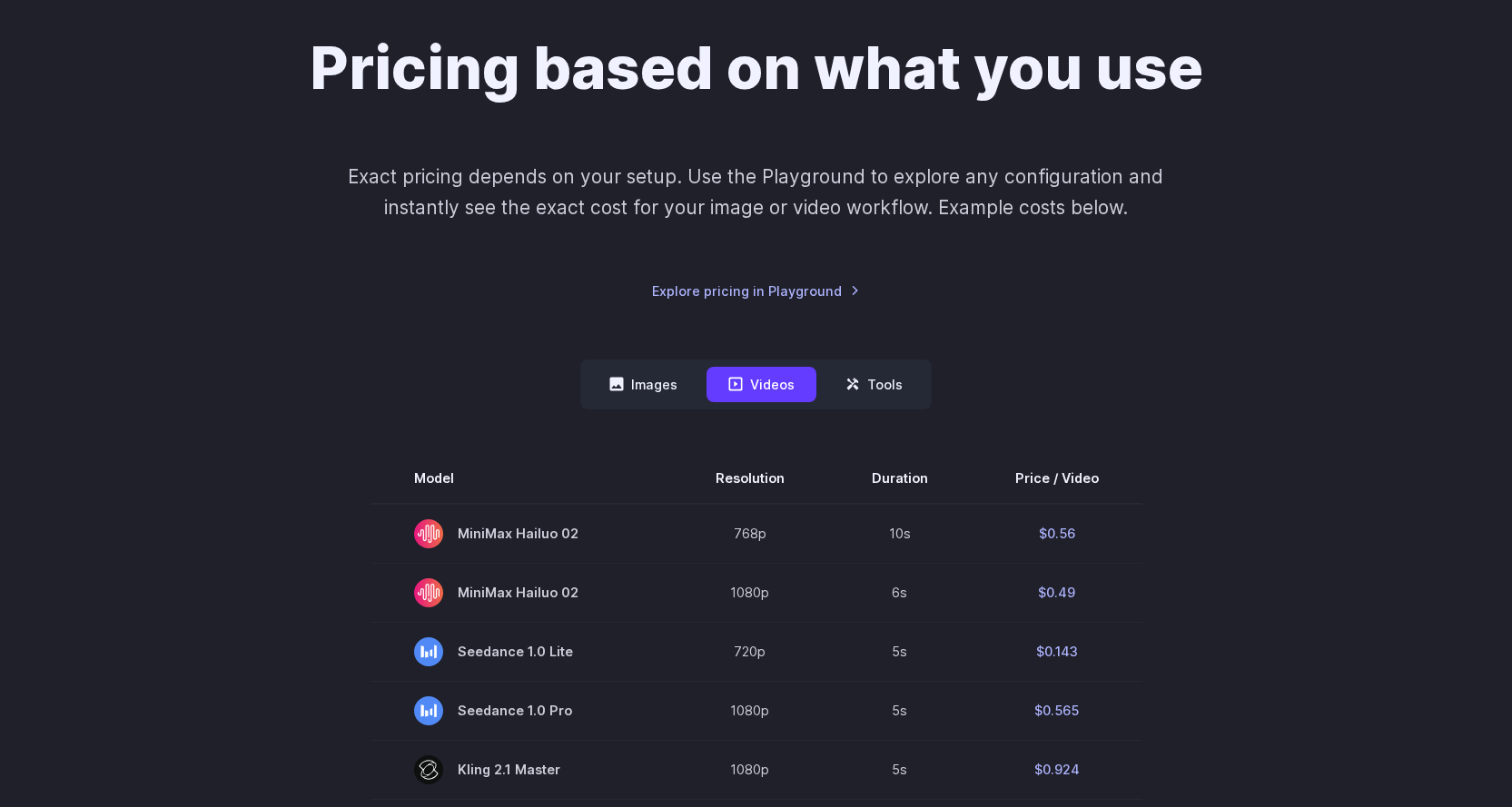
scroll to position [272, 0]
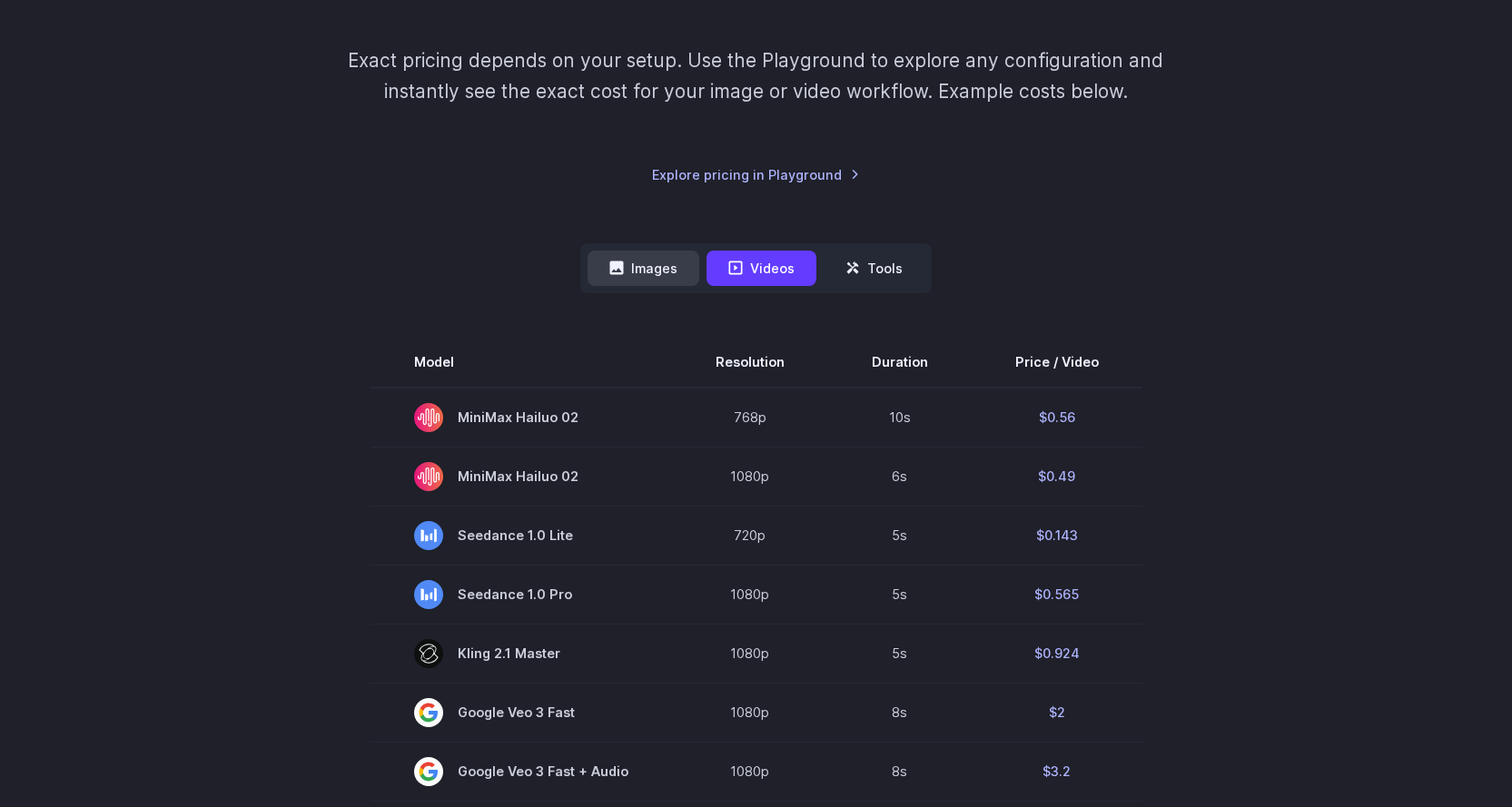
click at [674, 281] on button "Images" at bounding box center [643, 268] width 111 height 36
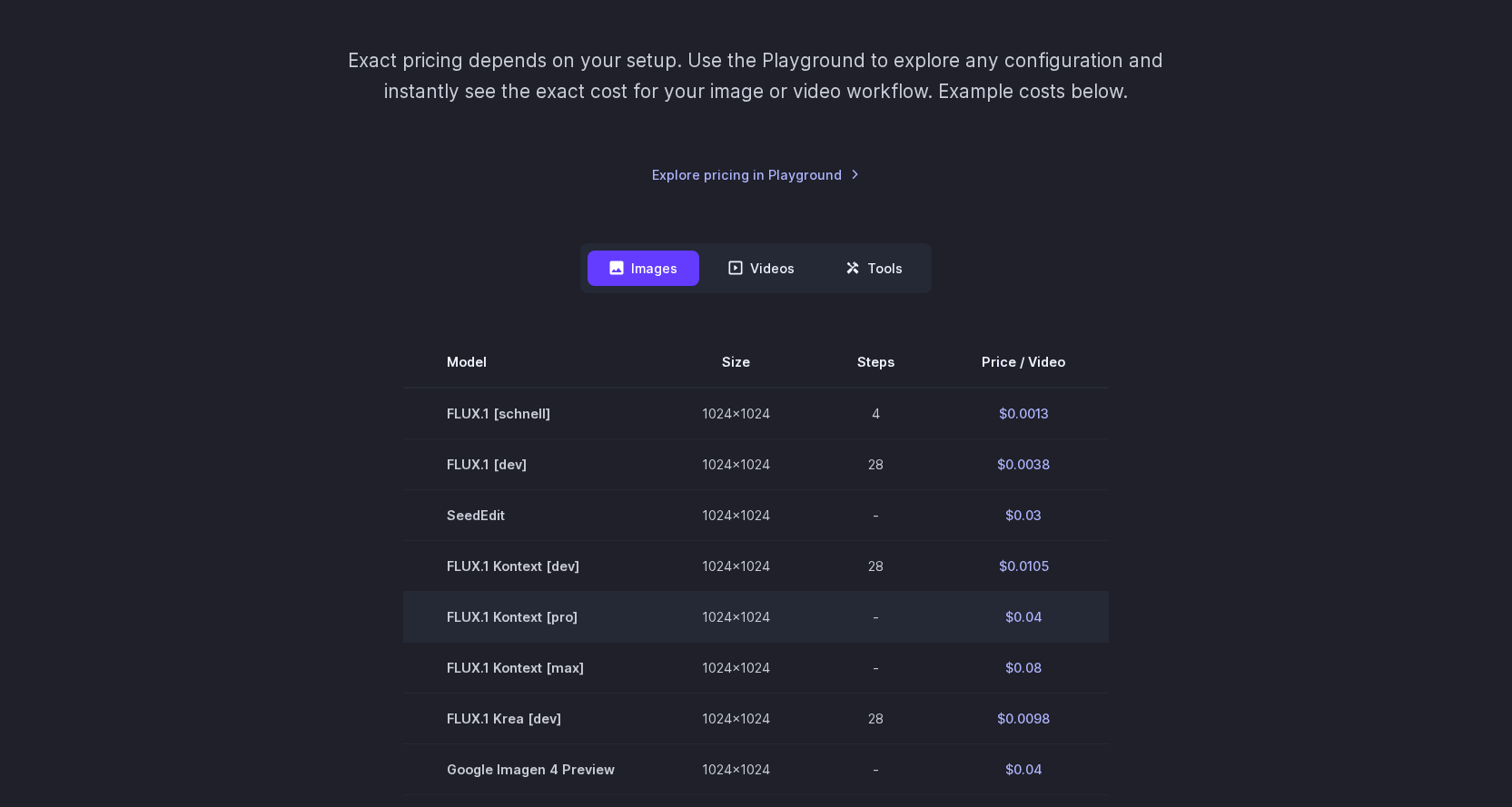
drag, startPoint x: 996, startPoint y: 619, endPoint x: 1025, endPoint y: 618, distance: 29.0
click at [1000, 619] on td "$0.04" at bounding box center [1024, 617] width 170 height 50
click at [1025, 618] on td "$0.04" at bounding box center [1024, 617] width 170 height 50
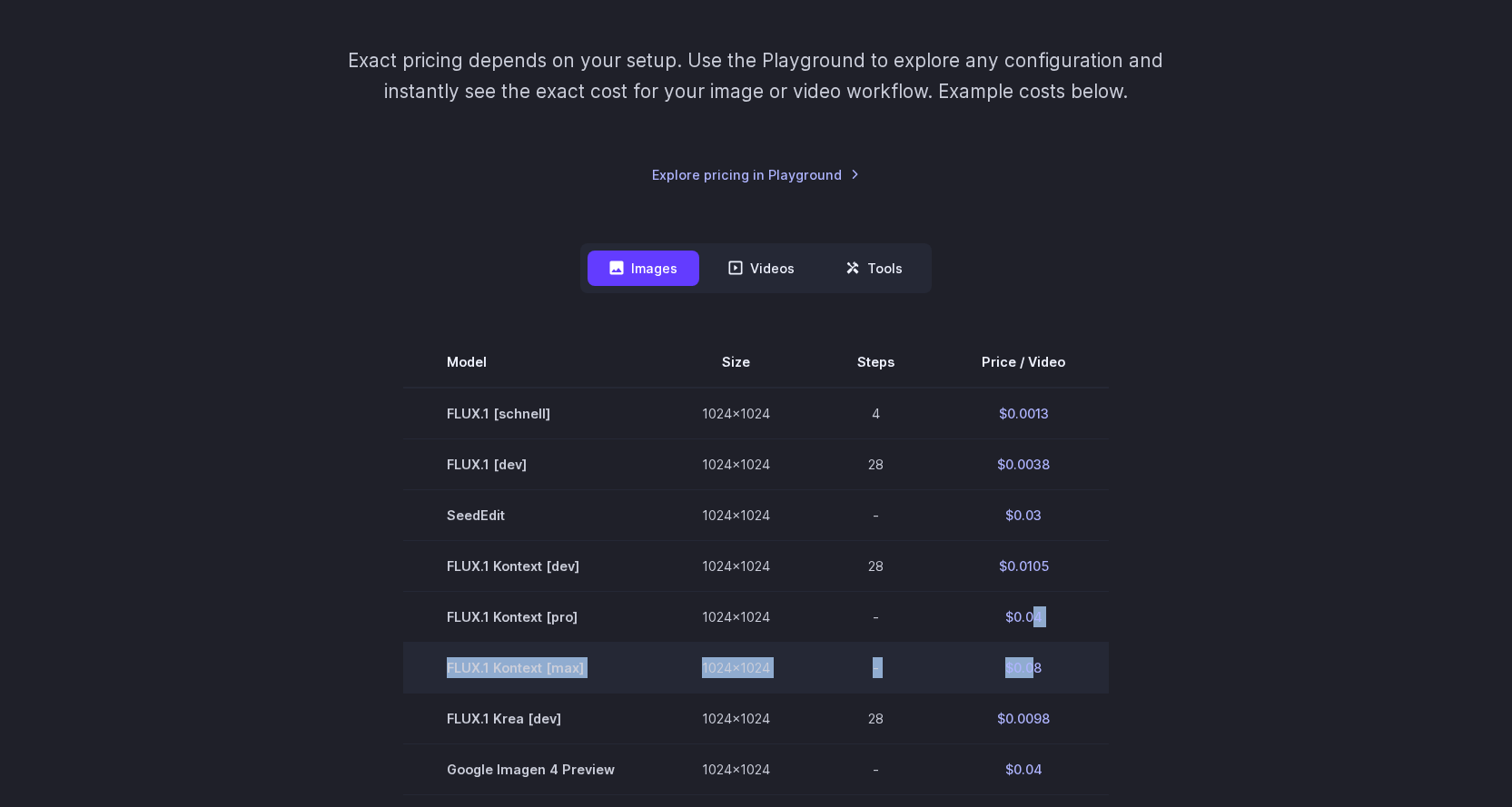
click at [1033, 648] on tbody "Model Size Steps Price / Video FLUX.1 [schnell] 1024x1024 4 $0.0013 FLUX.1 [dev…" at bounding box center [756, 769] width 705 height 865
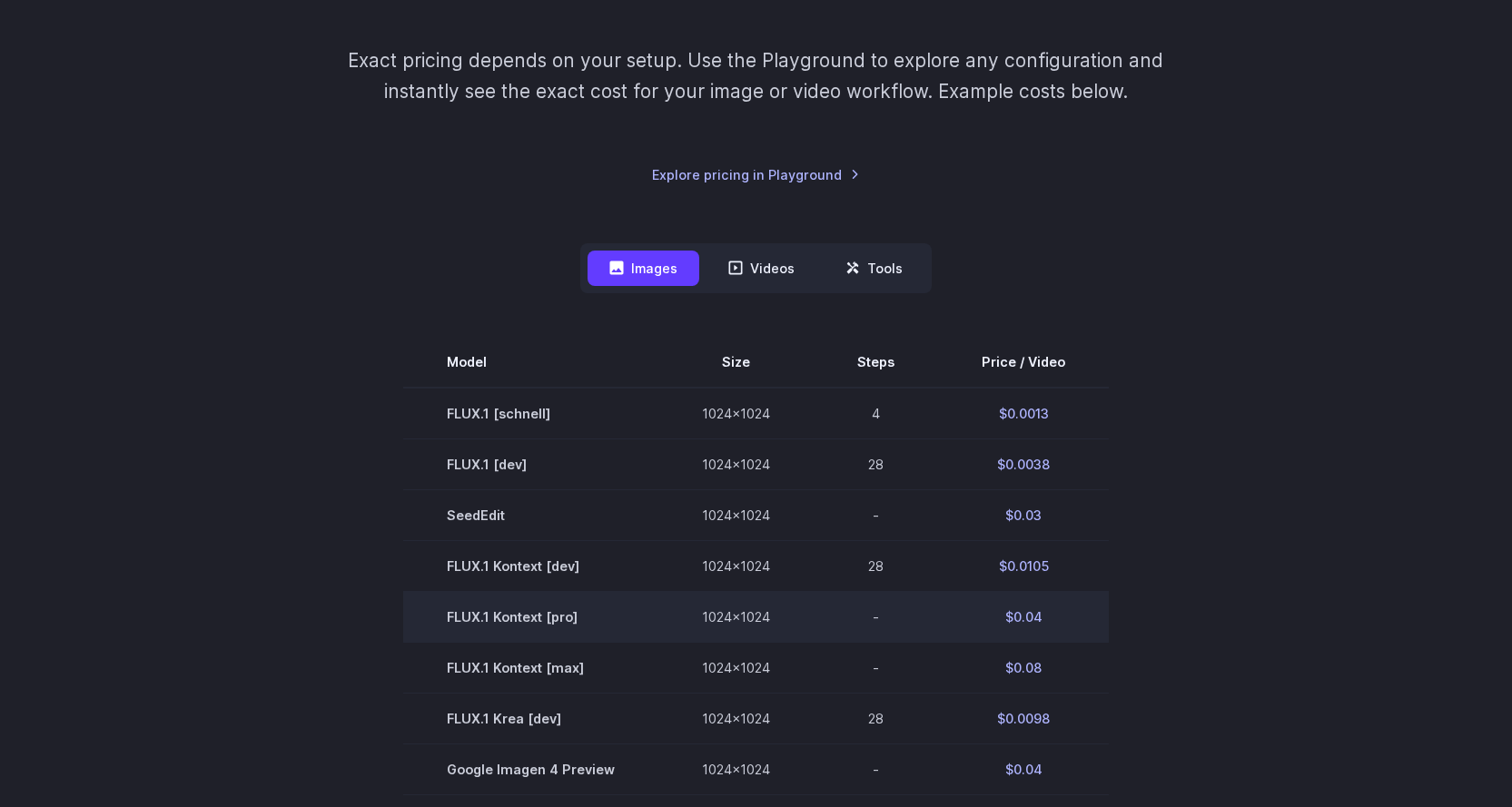
click at [1025, 627] on td "$0.04" at bounding box center [1024, 617] width 170 height 50
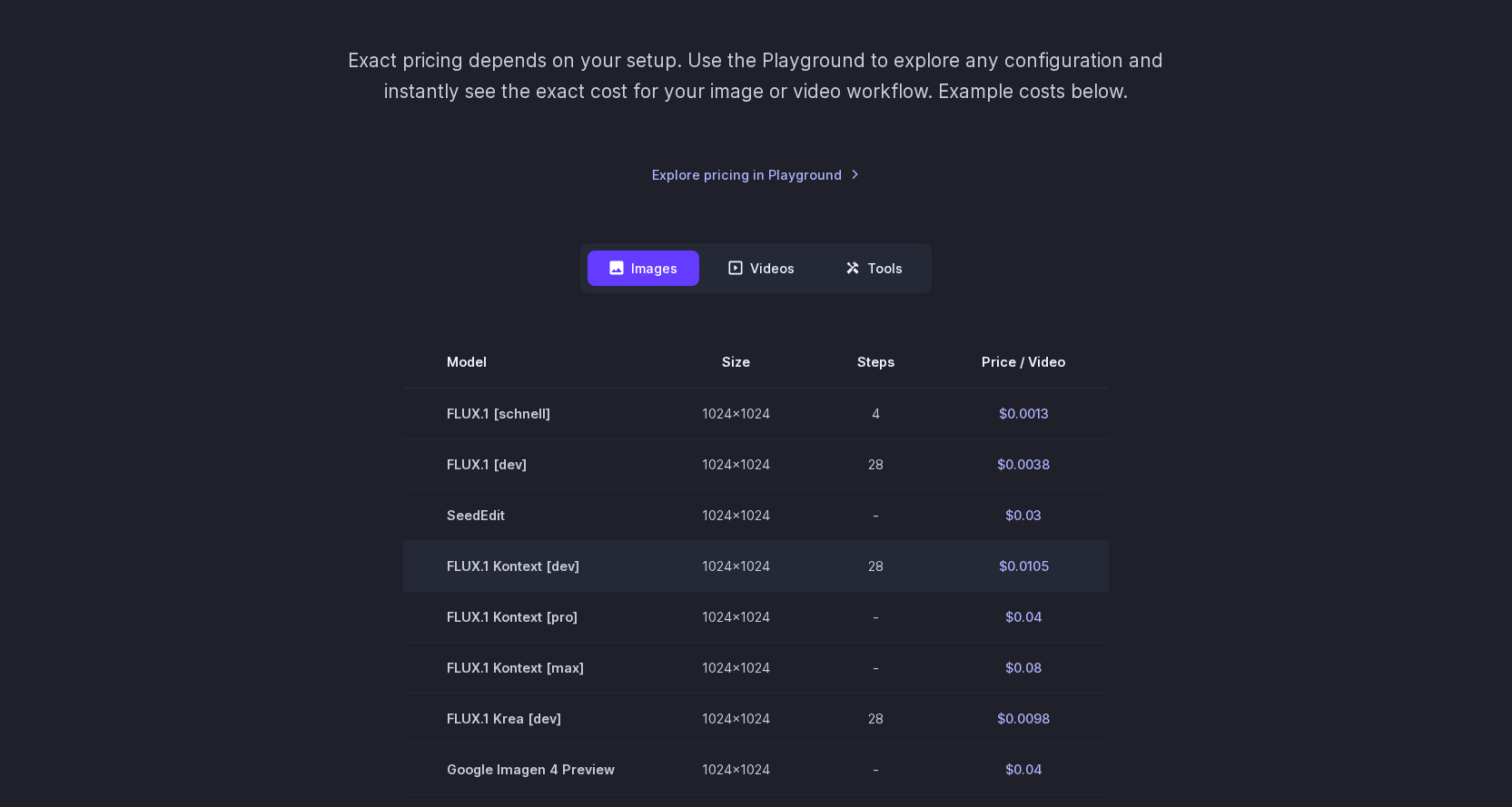
click at [532, 564] on td "FLUX.1 Kontext [dev]" at bounding box center [531, 566] width 255 height 50
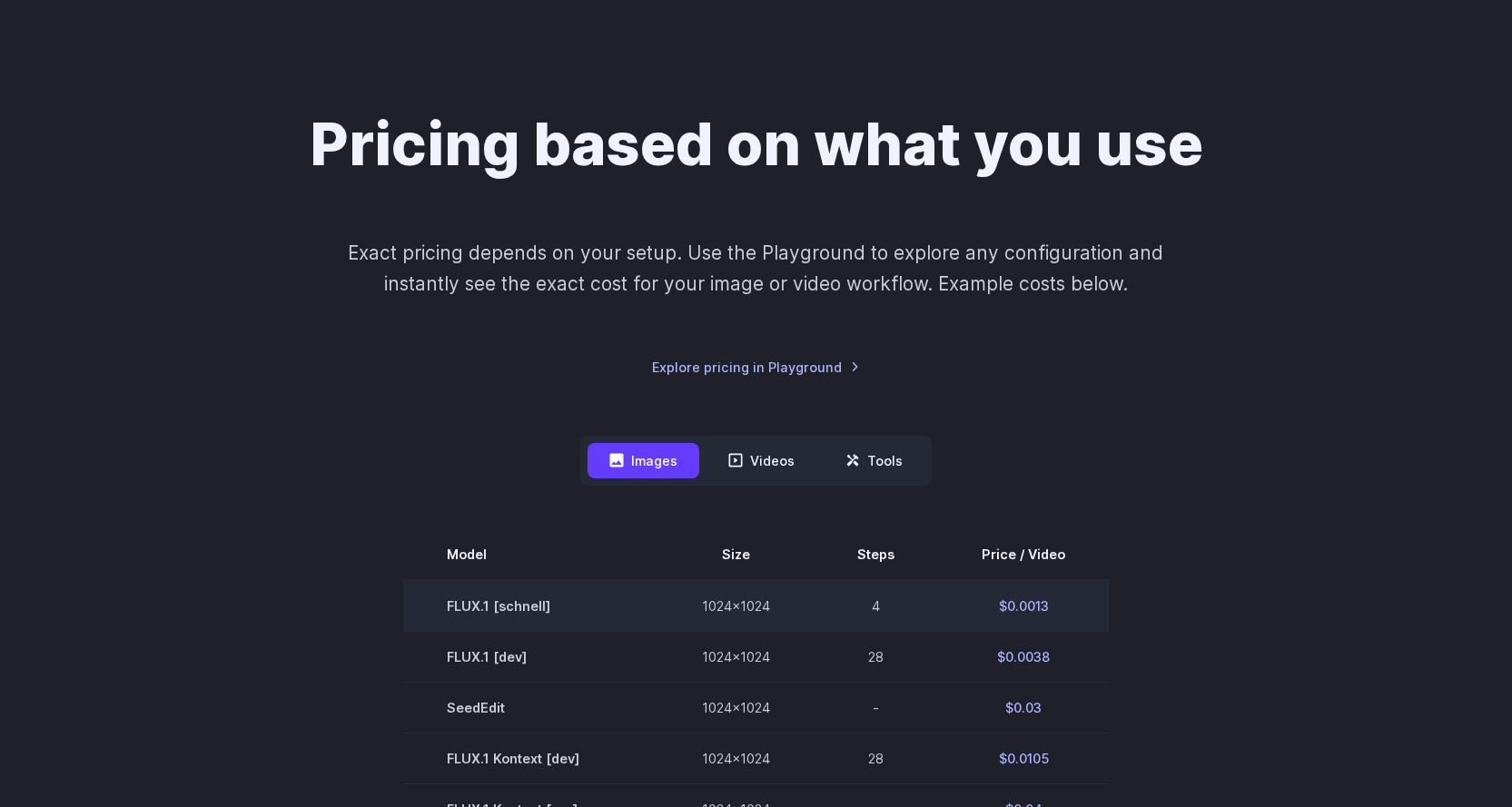
scroll to position [0, 0]
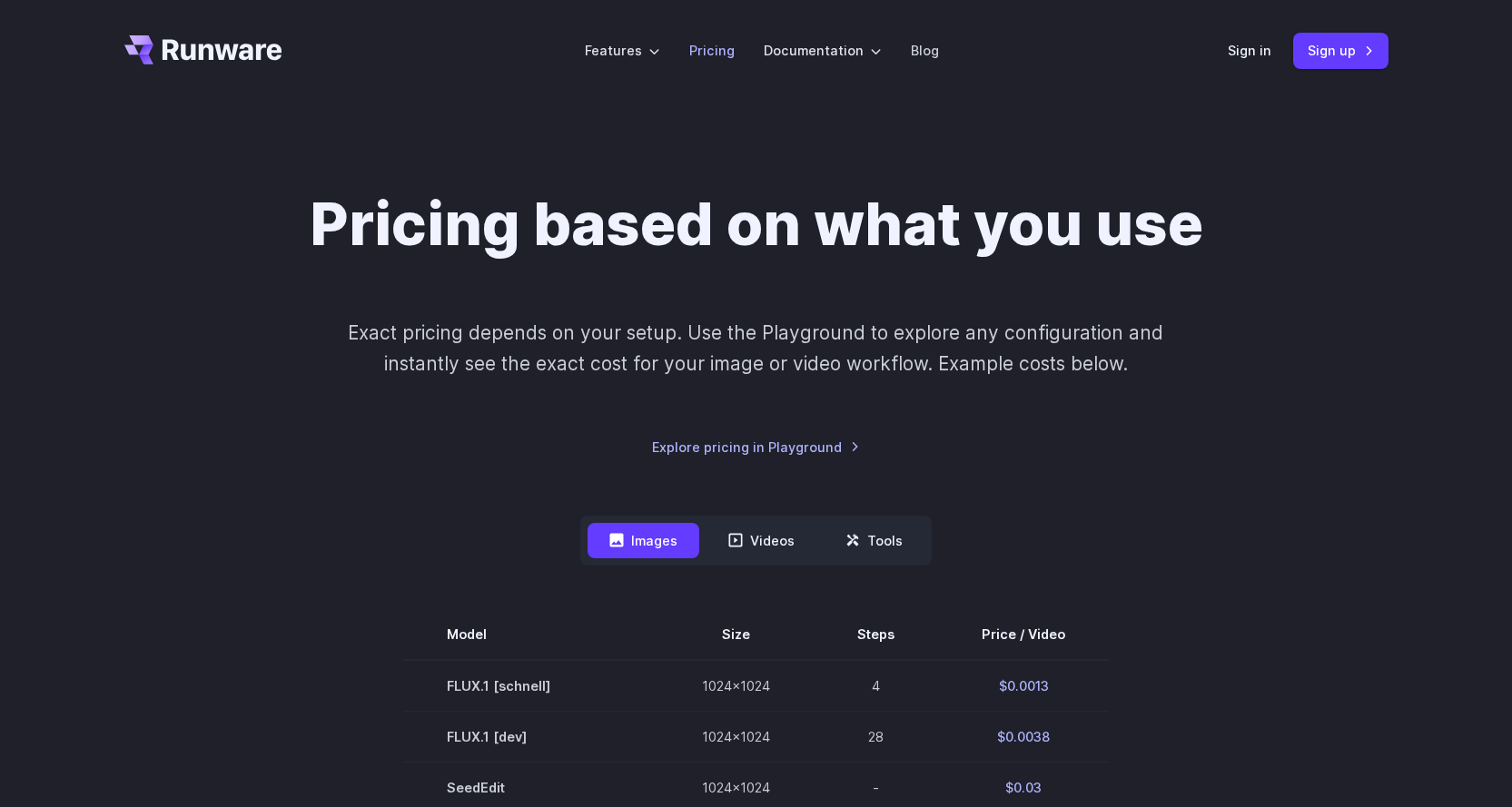
click at [709, 56] on link "Pricing" at bounding box center [712, 50] width 46 height 21
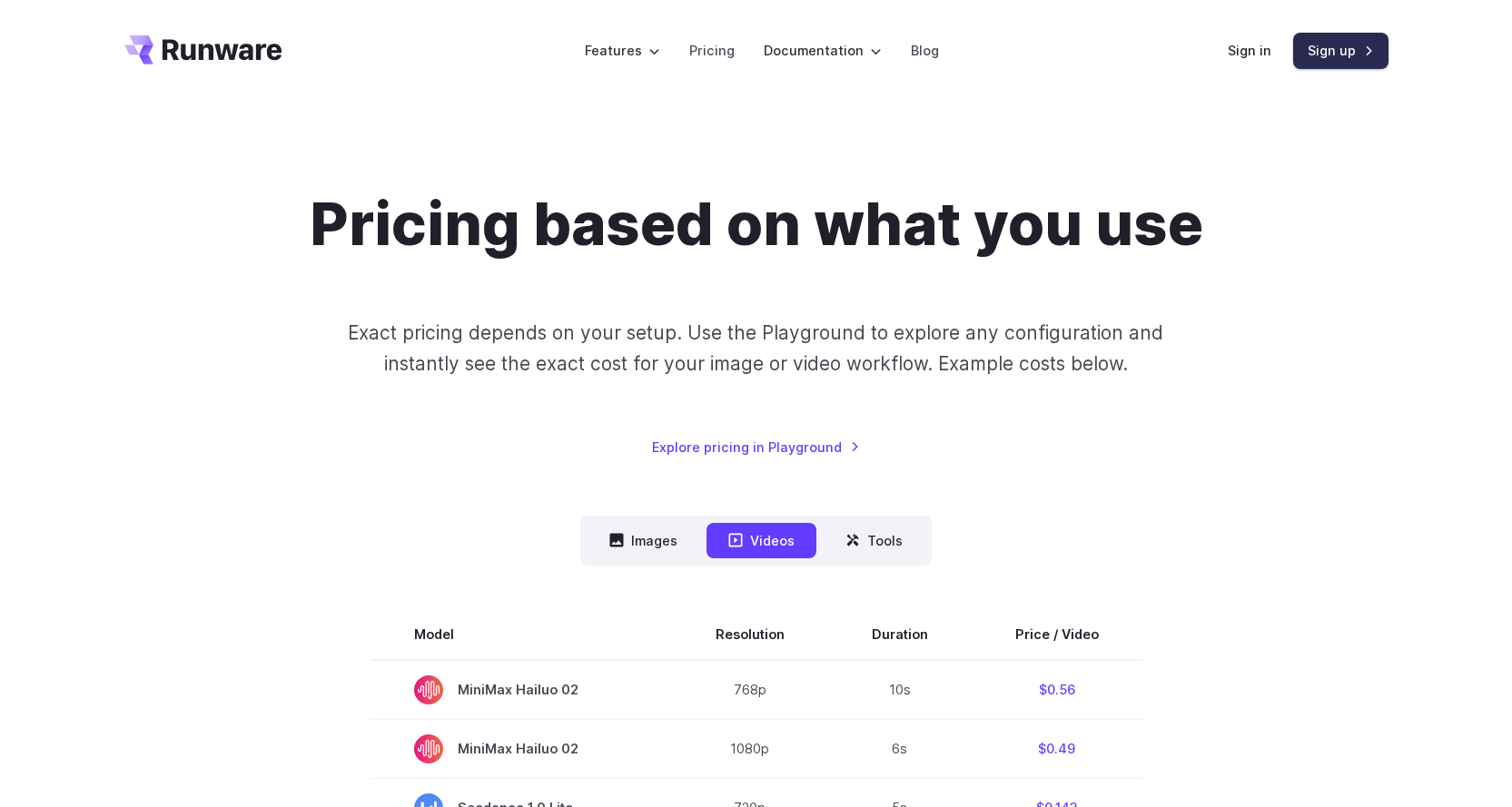
click at [1331, 58] on link "Sign up" at bounding box center [1341, 50] width 95 height 36
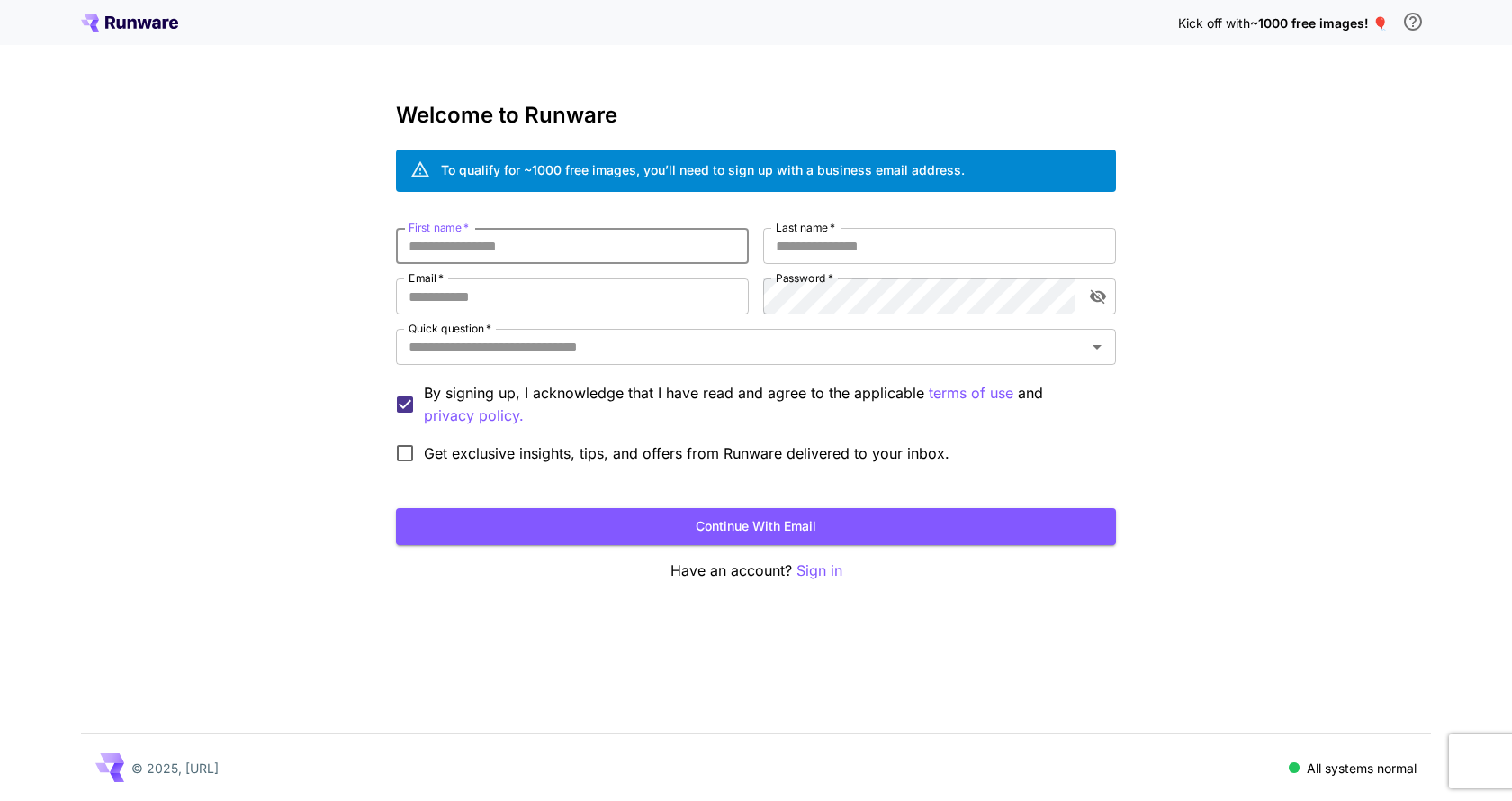
click at [567, 252] on input "First name   *" at bounding box center [572, 246] width 352 height 36
click at [571, 272] on div "First name   * First name   * Last name   * Last name   * Email   * Email   * P…" at bounding box center [756, 350] width 720 height 244
click at [581, 298] on input "Email   *" at bounding box center [572, 296] width 352 height 36
type input "**********"
click at [562, 341] on input "Quick question   *" at bounding box center [741, 346] width 680 height 25
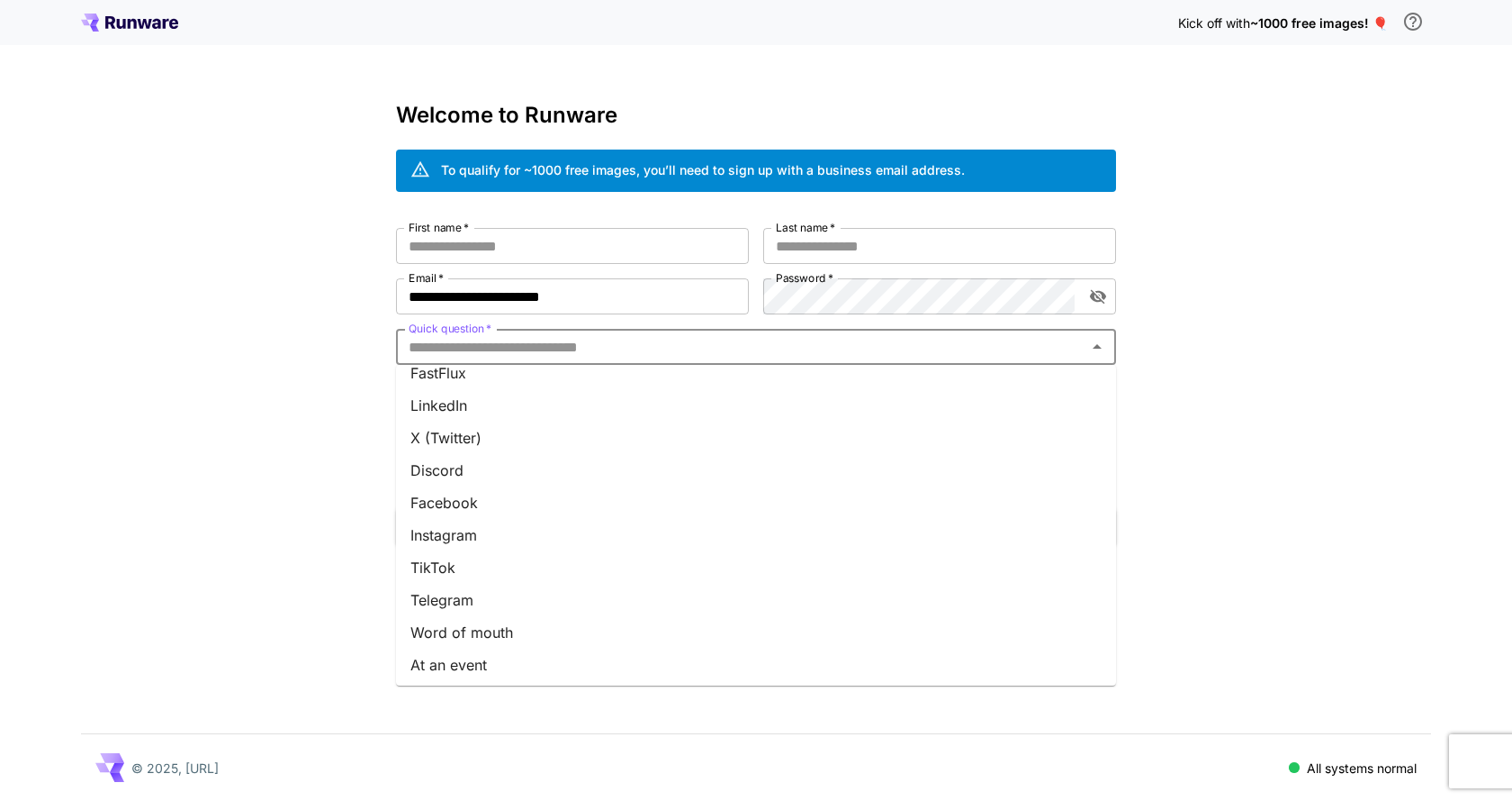
scroll to position [180, 0]
click at [489, 662] on li "Other" at bounding box center [756, 662] width 720 height 32
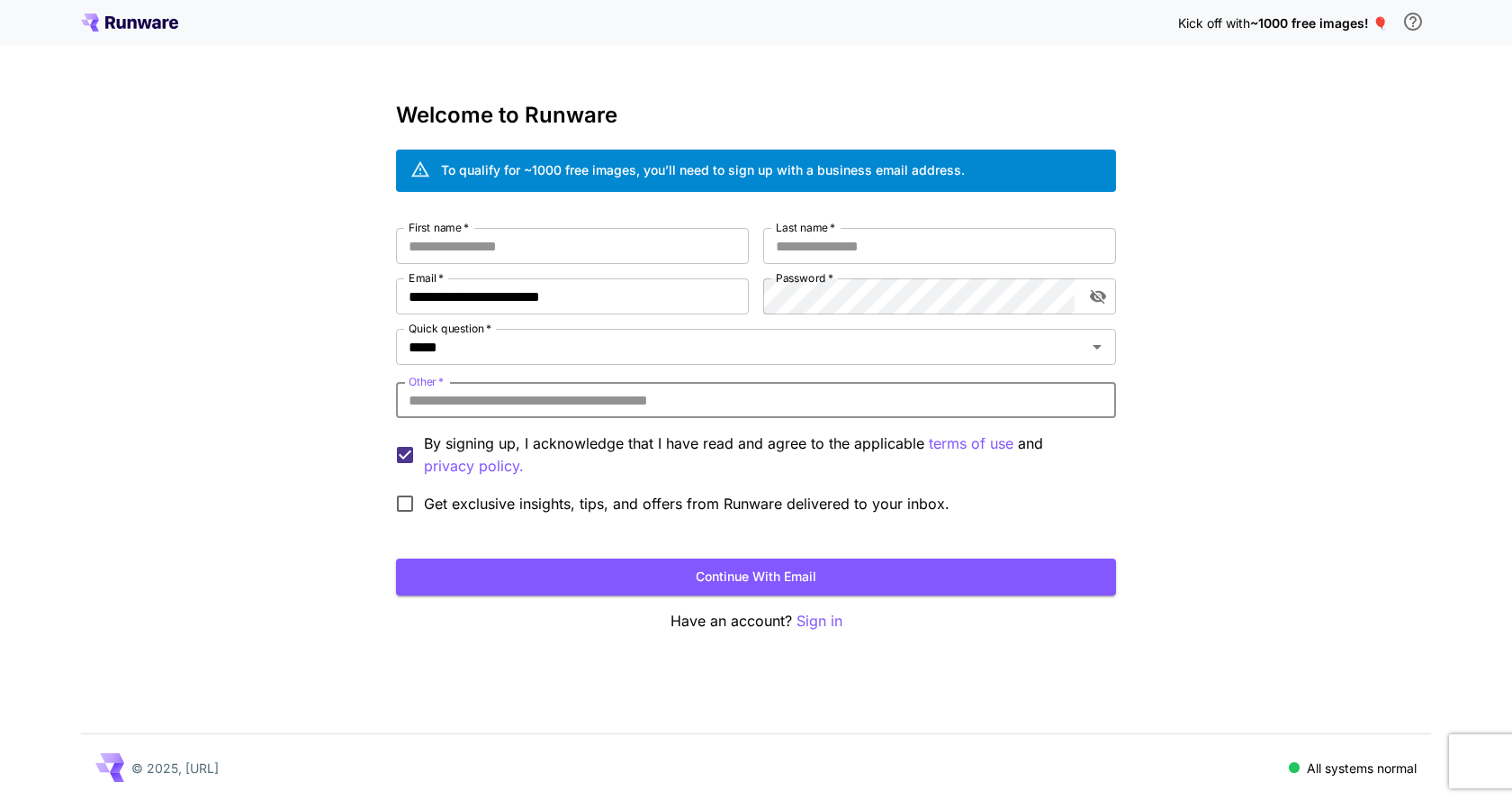
click at [585, 412] on input "Other   *" at bounding box center [756, 400] width 720 height 36
type input "*"
type input "********"
click at [936, 257] on input "Last name   *" at bounding box center [940, 246] width 352 height 36
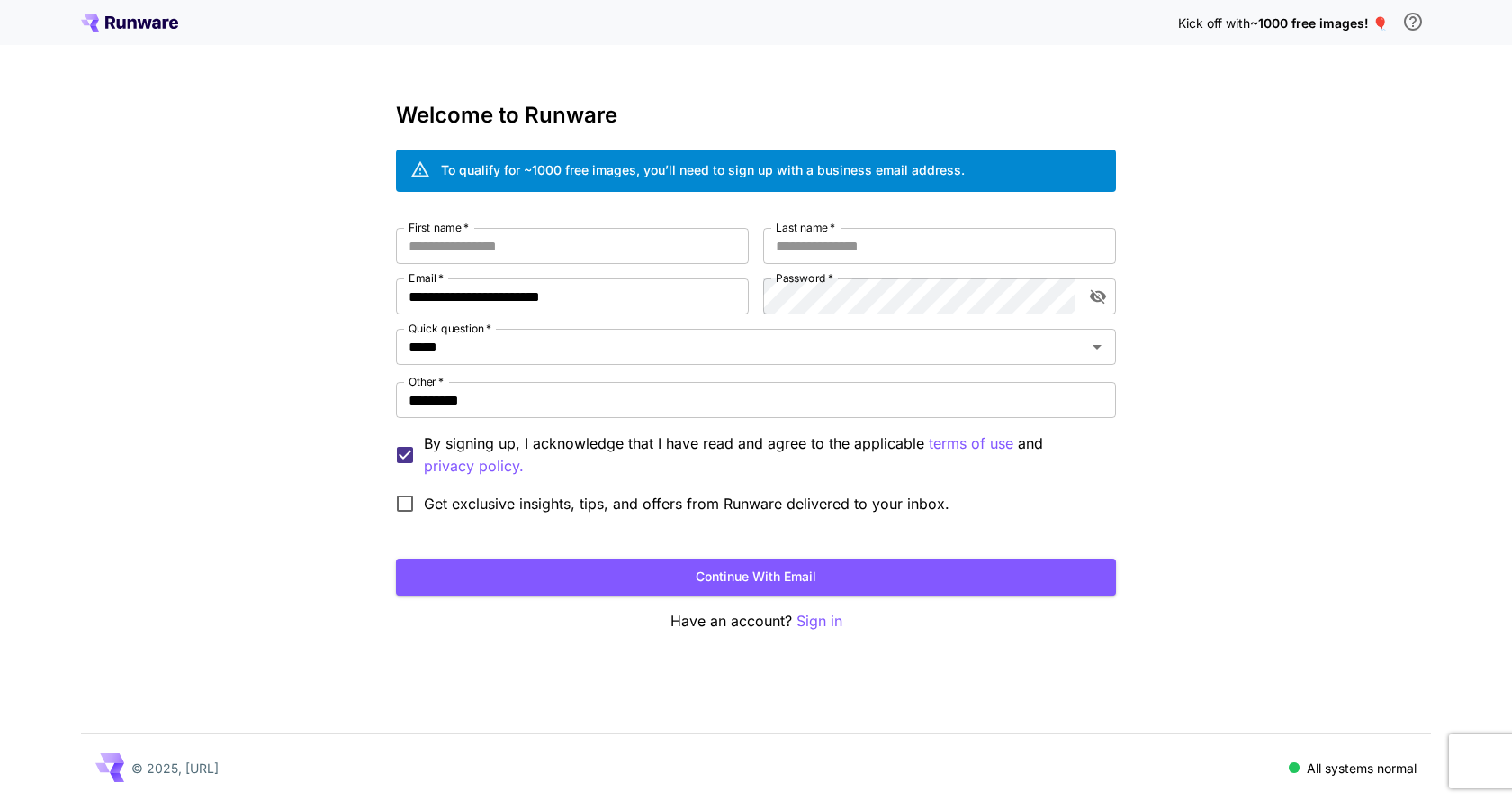
click at [564, 265] on div "**********" at bounding box center [756, 375] width 720 height 294
click at [566, 241] on input "First name   *" at bounding box center [572, 246] width 352 height 36
drag, startPoint x: 566, startPoint y: 241, endPoint x: 501, endPoint y: 243, distance: 65.0
click at [501, 243] on input "First name   *" at bounding box center [572, 246] width 352 height 36
type input "*****"
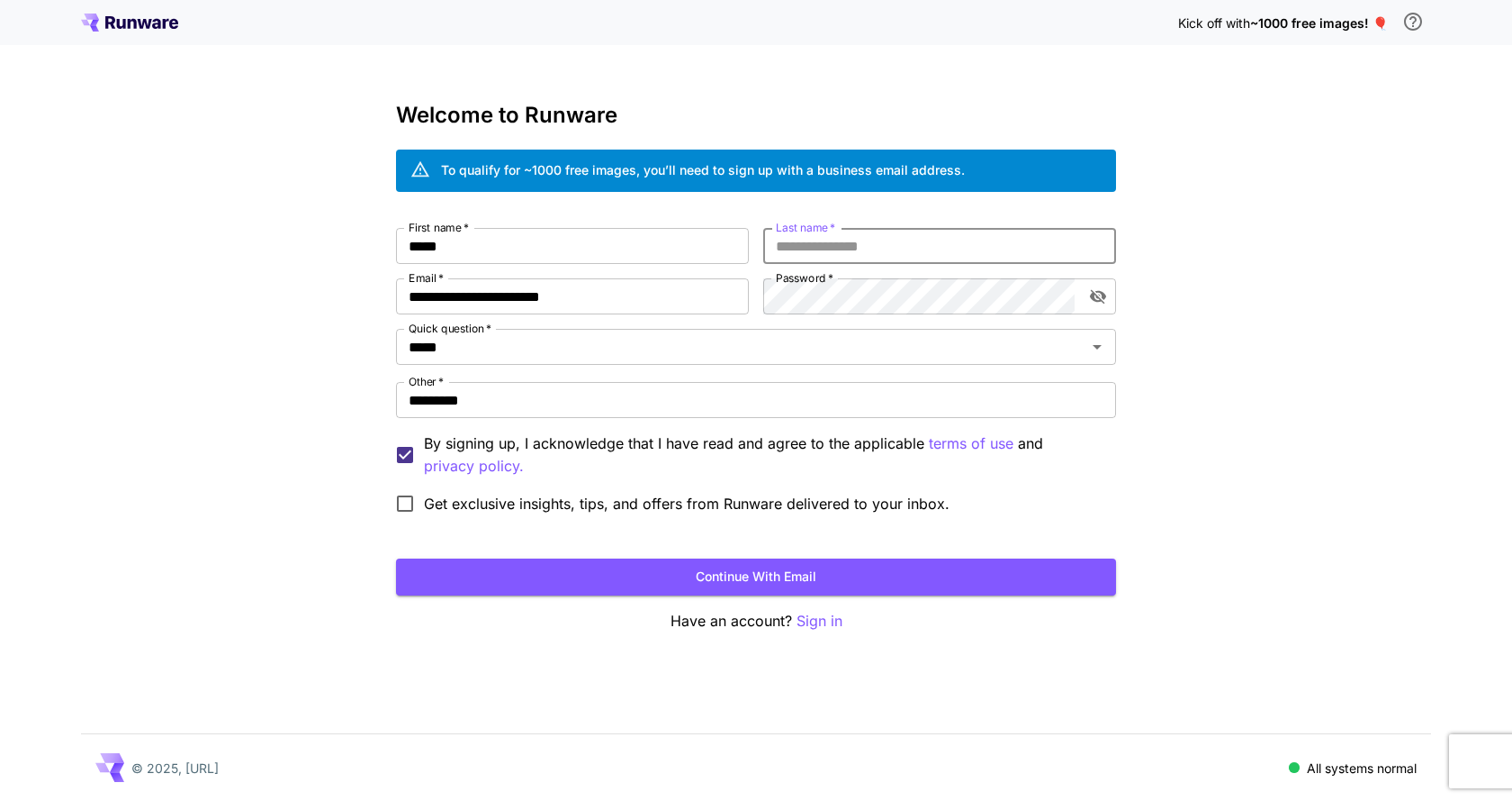
click at [782, 246] on input "Last name   *" at bounding box center [940, 246] width 352 height 36
type input "******"
click at [437, 499] on span "Get exclusive insights, tips, and offers from Runware delivered to your inbox." at bounding box center [686, 503] width 526 height 21
click at [445, 571] on button "Continue with email" at bounding box center [756, 577] width 720 height 37
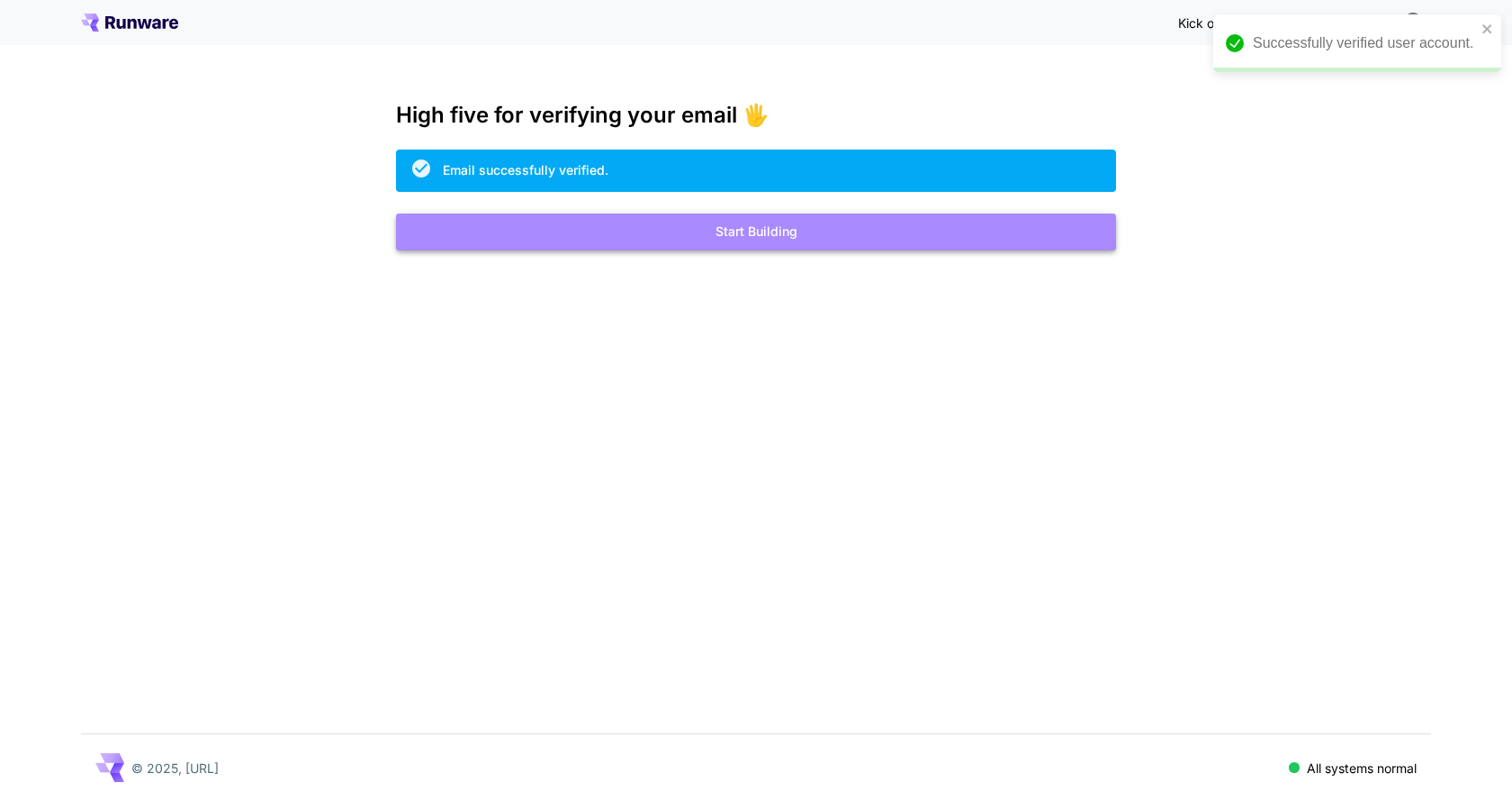
click at [747, 224] on button "Start Building" at bounding box center [756, 232] width 720 height 37
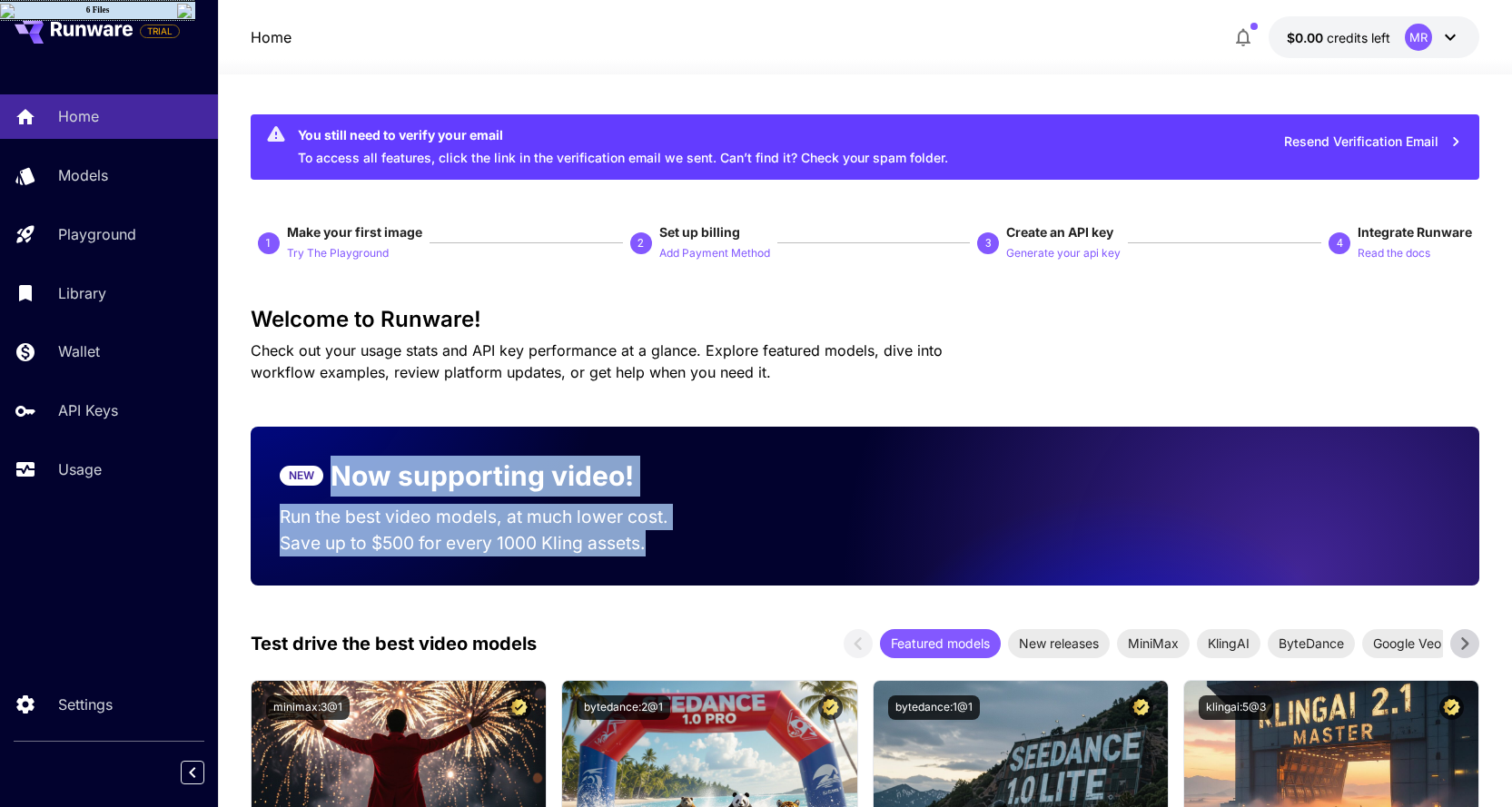
drag, startPoint x: 336, startPoint y: 477, endPoint x: 681, endPoint y: 565, distance: 356.0
click at [680, 571] on section "NEW Now supporting video! Run the best video models, at much lower cost. Save u…" at bounding box center [491, 506] width 481 height 159
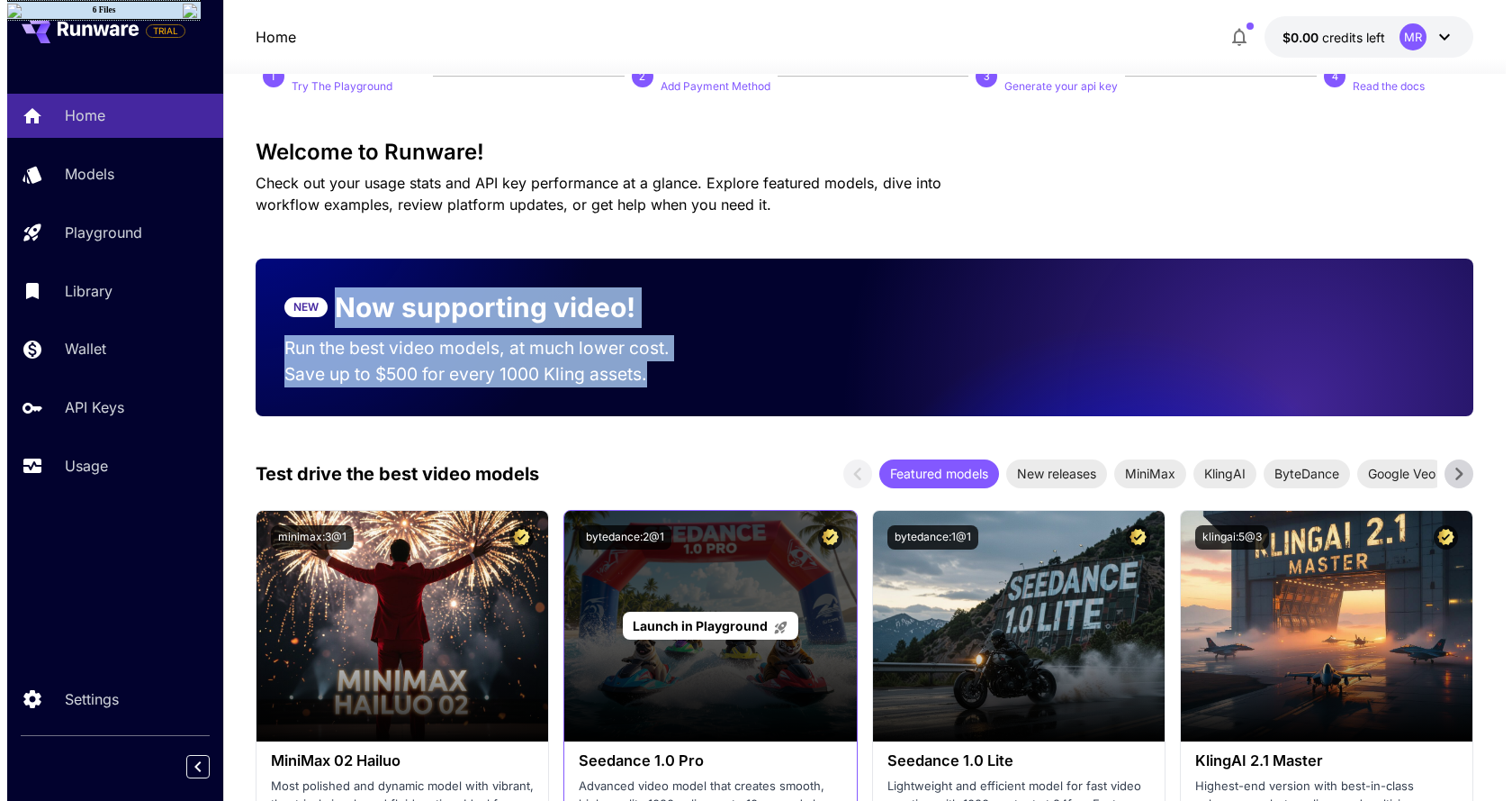
scroll to position [360, 0]
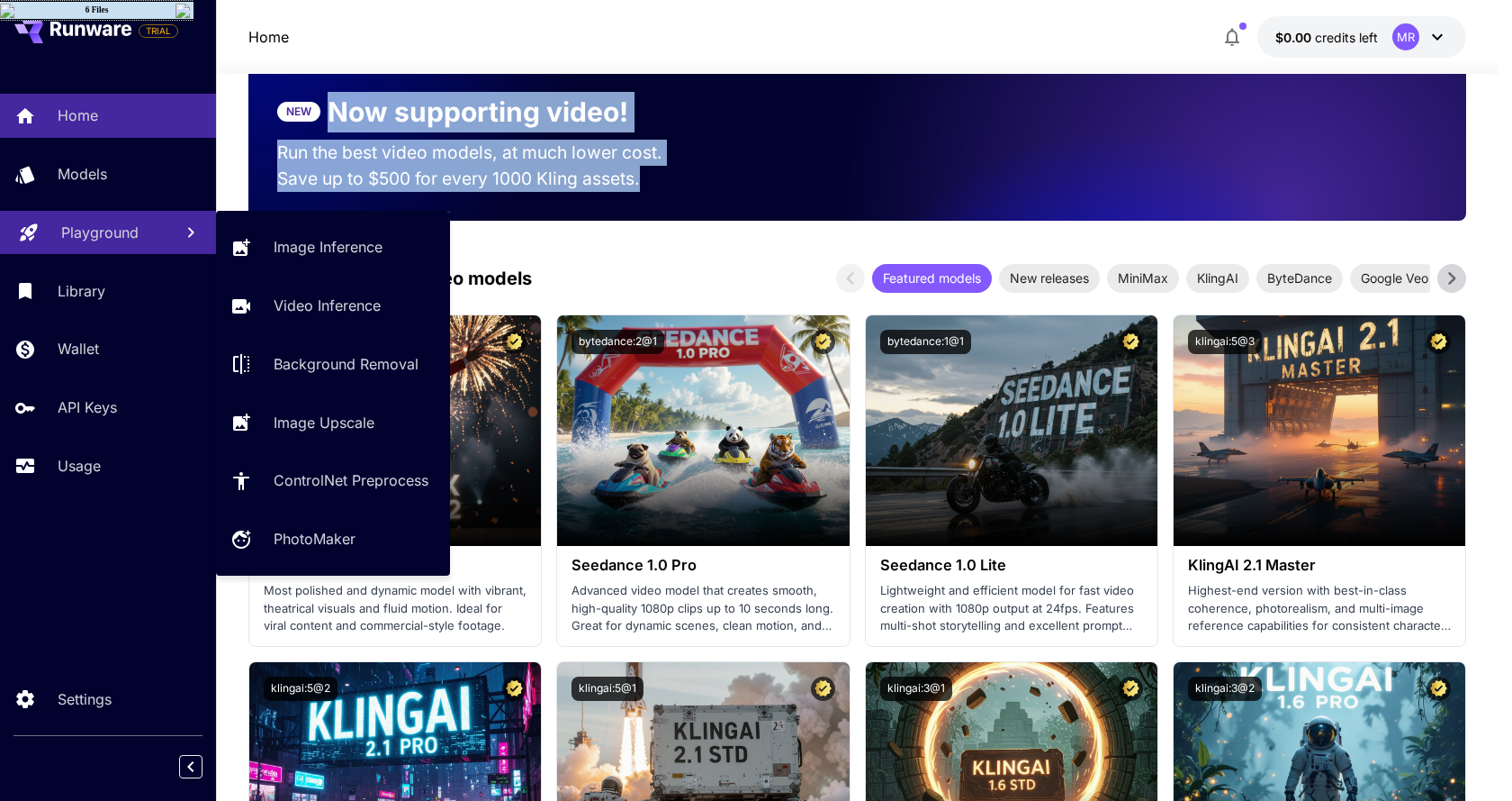
click at [36, 213] on link "Playground" at bounding box center [108, 233] width 216 height 45
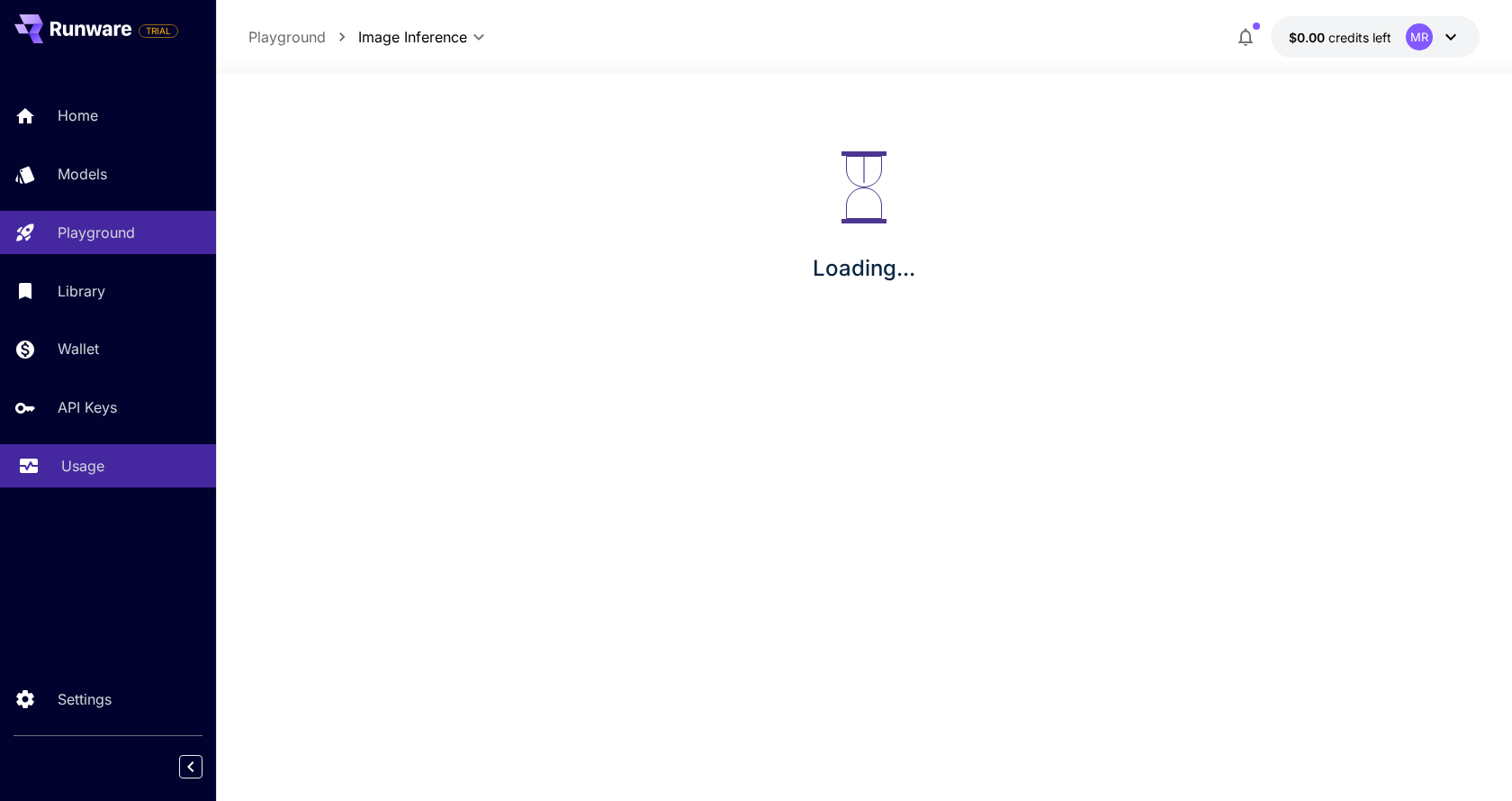
click at [136, 472] on div "Usage" at bounding box center [131, 465] width 140 height 21
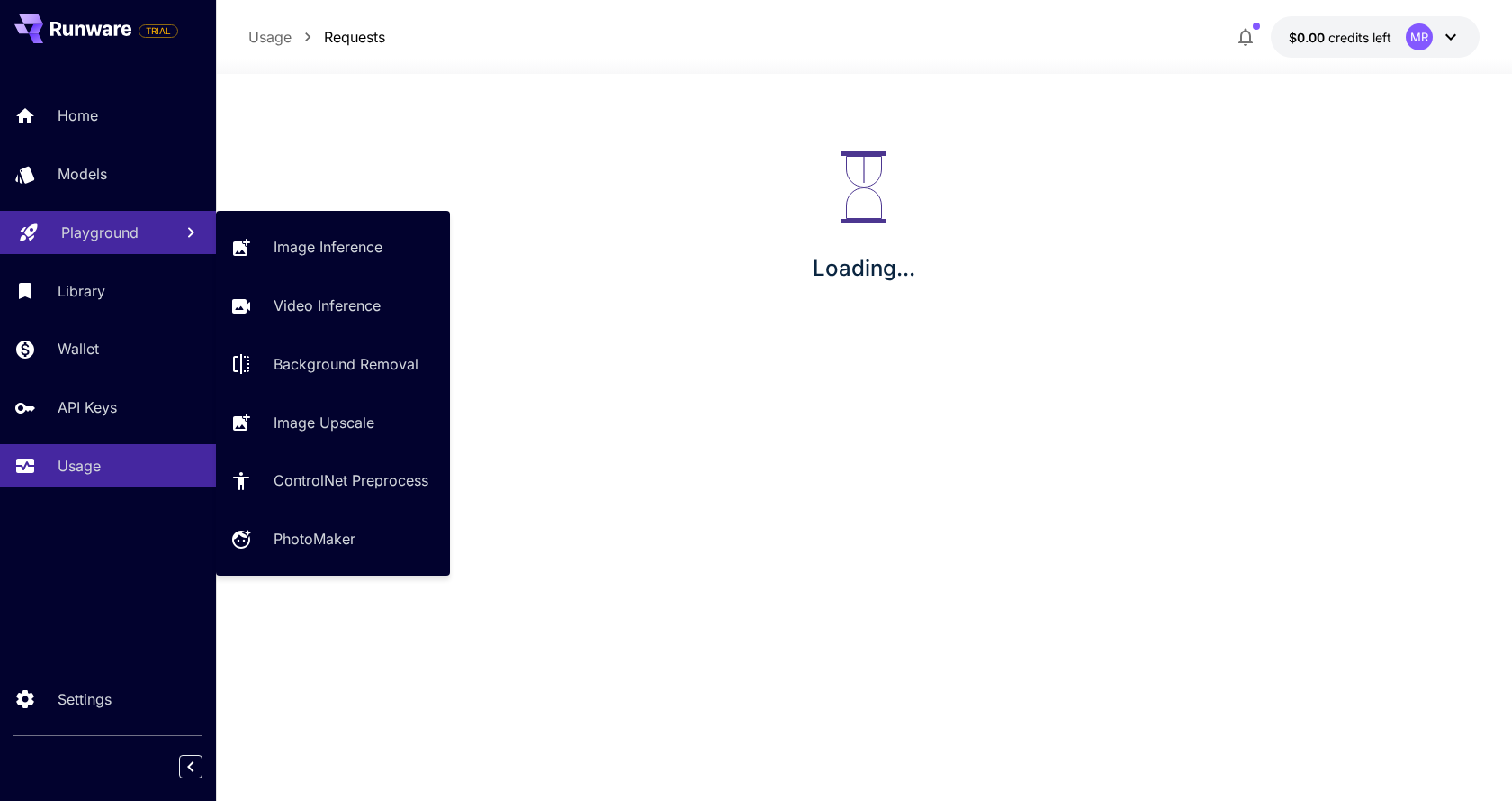
click at [117, 237] on p "Playground" at bounding box center [99, 232] width 77 height 21
